Goal: Transaction & Acquisition: Subscribe to service/newsletter

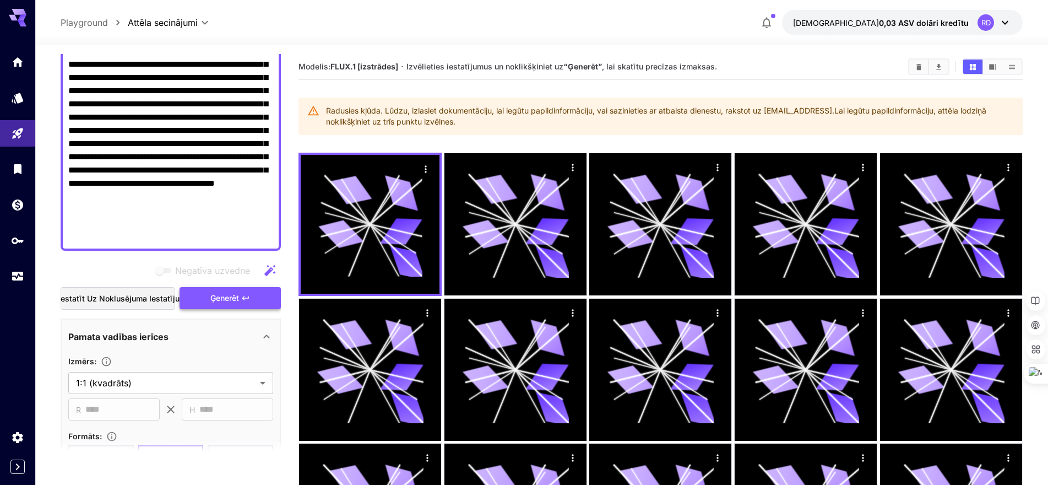
scroll to position [165, 0]
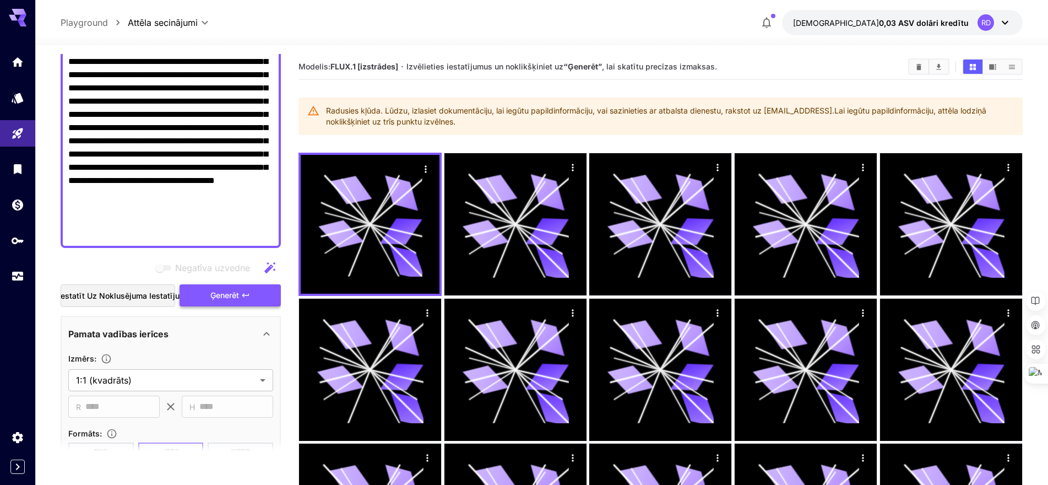
click at [228, 296] on font "Ģenerēt" at bounding box center [224, 294] width 29 height 9
click at [18, 64] on icon "Sākums" at bounding box center [18, 60] width 13 height 13
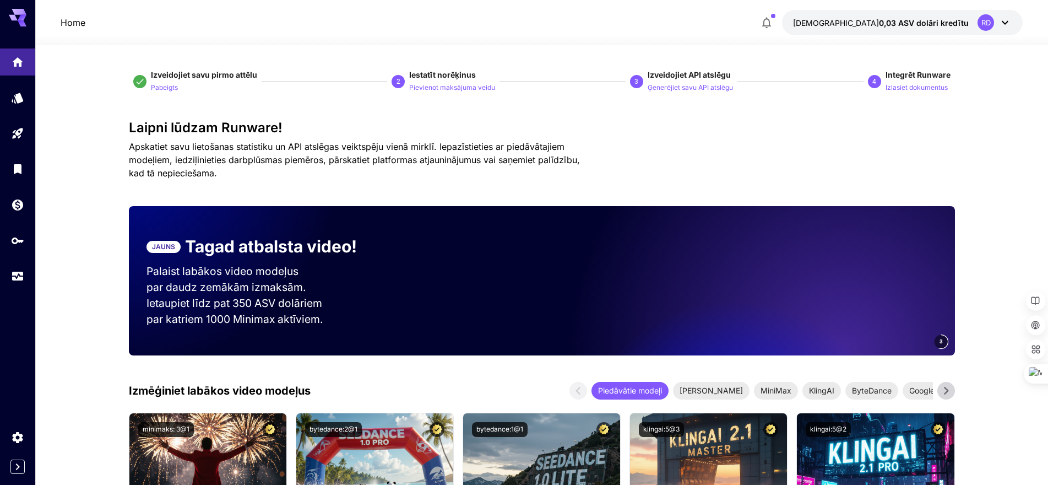
click at [446, 74] on font "Iestatīt norēķinus" at bounding box center [442, 74] width 67 height 9
click at [451, 75] on font "Iestatīt norēķinus" at bounding box center [442, 74] width 67 height 9
click at [448, 91] on font "Pievienot maksājuma veidu" at bounding box center [452, 87] width 86 height 8
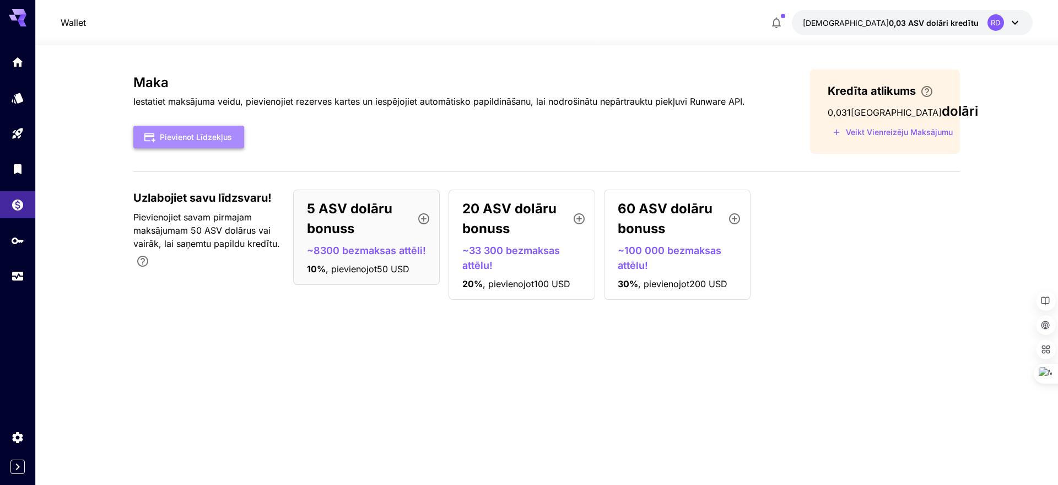
click at [199, 137] on font "Pievienot līdzekļus" at bounding box center [196, 136] width 72 height 9
